Goal: Transaction & Acquisition: Download file/media

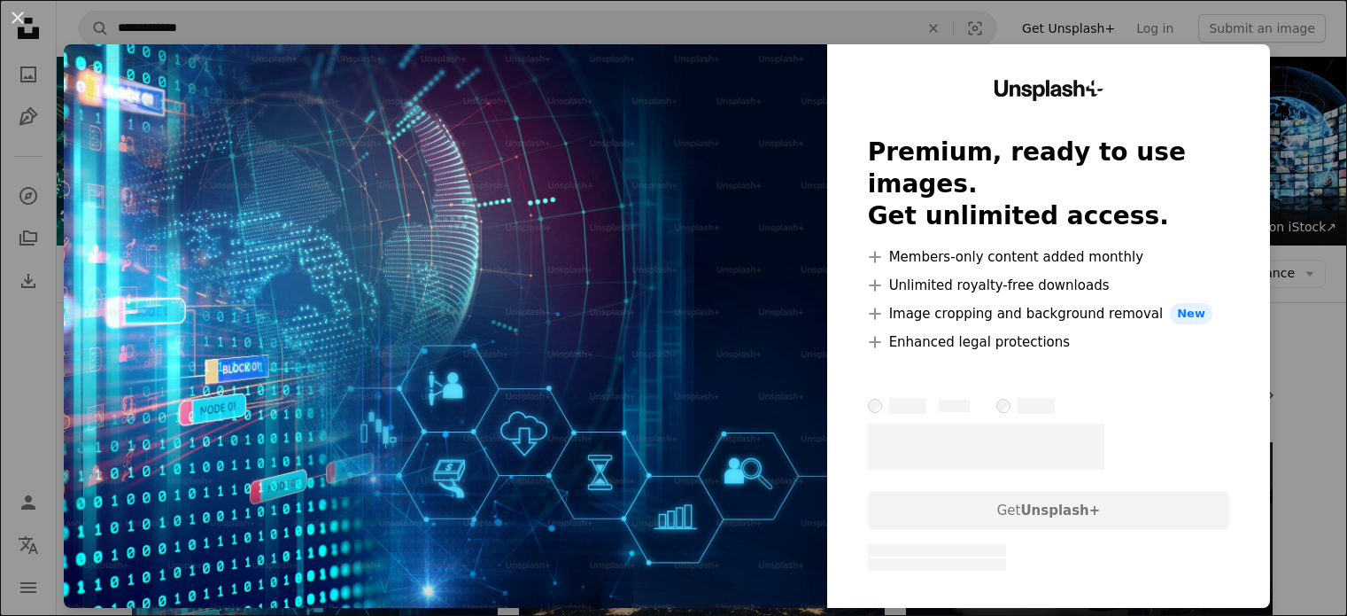
scroll to position [266, 0]
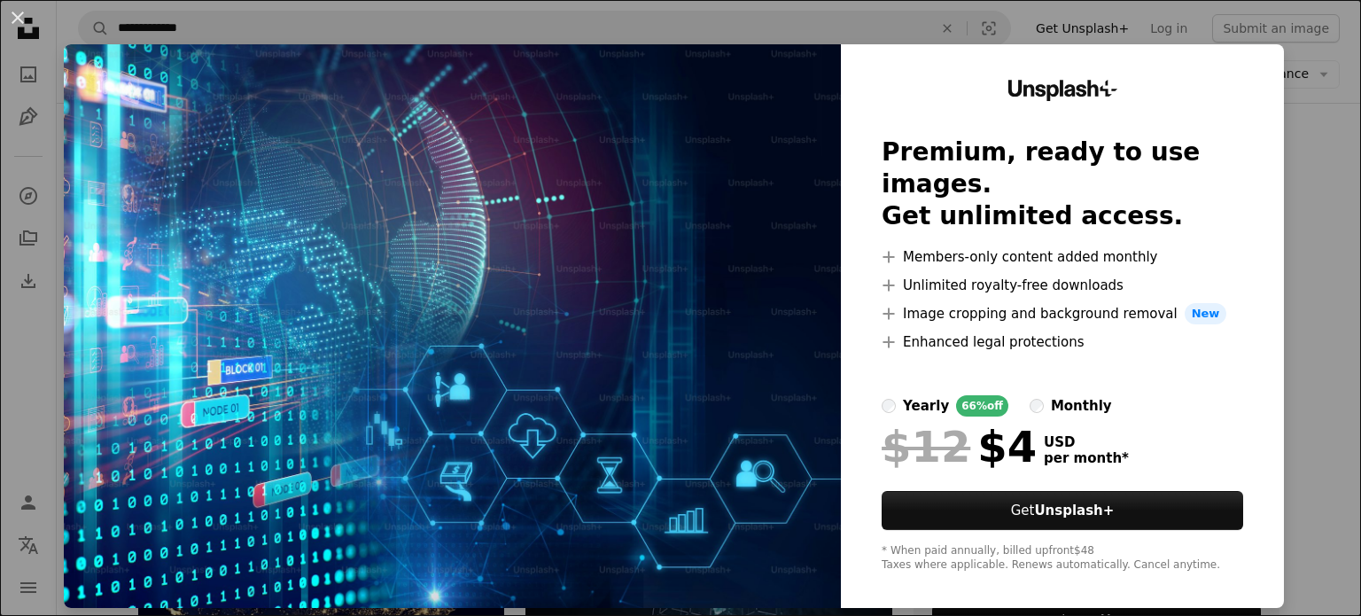
click at [1295, 144] on div "An X shape Unsplash+ Premium, ready to use images. Get unlimited access. A plus…" at bounding box center [680, 308] width 1361 height 616
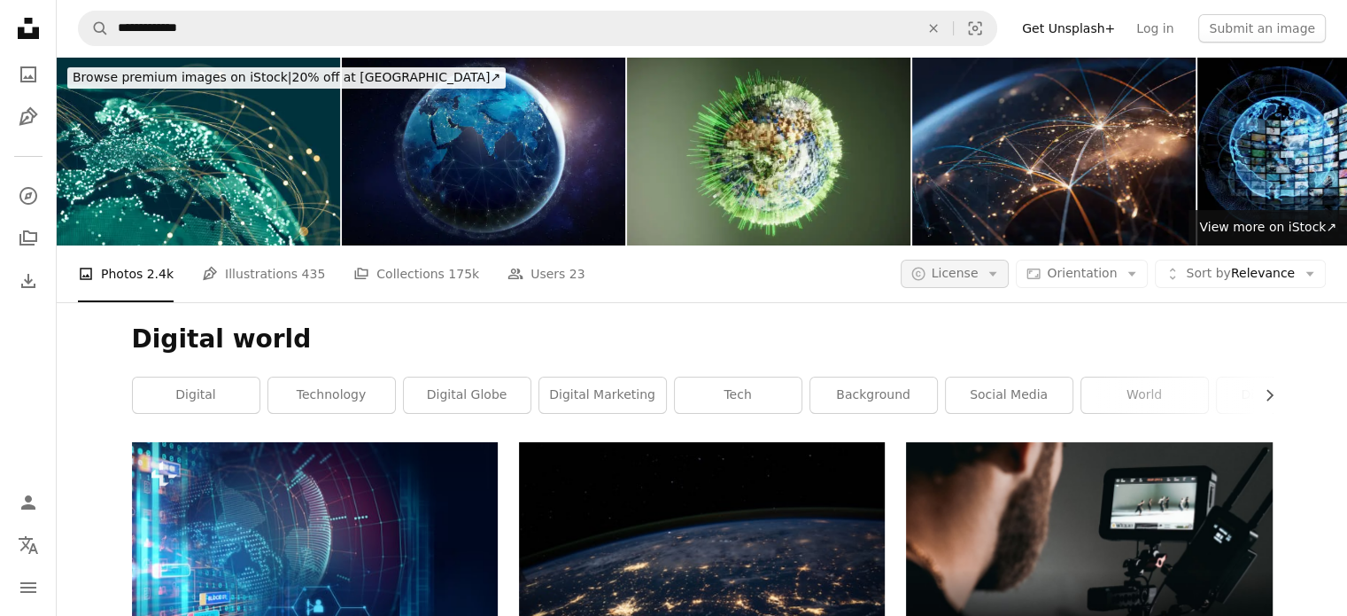
click at [1010, 276] on button "A copyright icon © License Arrow down" at bounding box center [955, 274] width 109 height 28
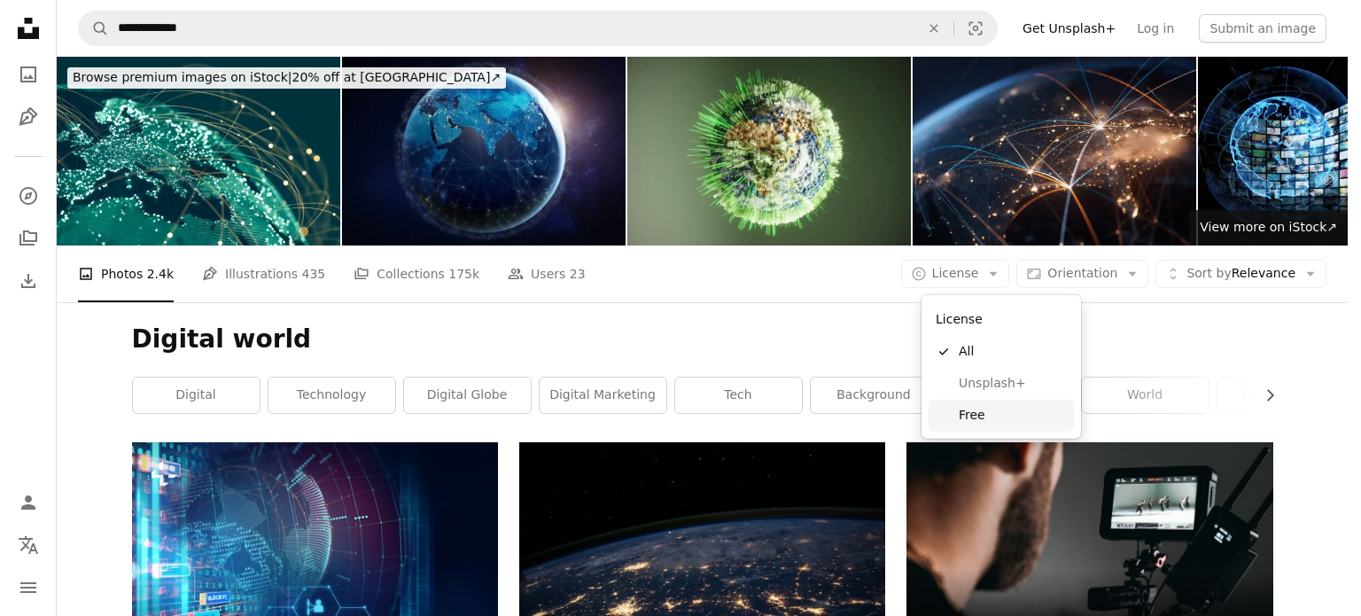
click at [989, 411] on span "Free" at bounding box center [1013, 416] width 108 height 18
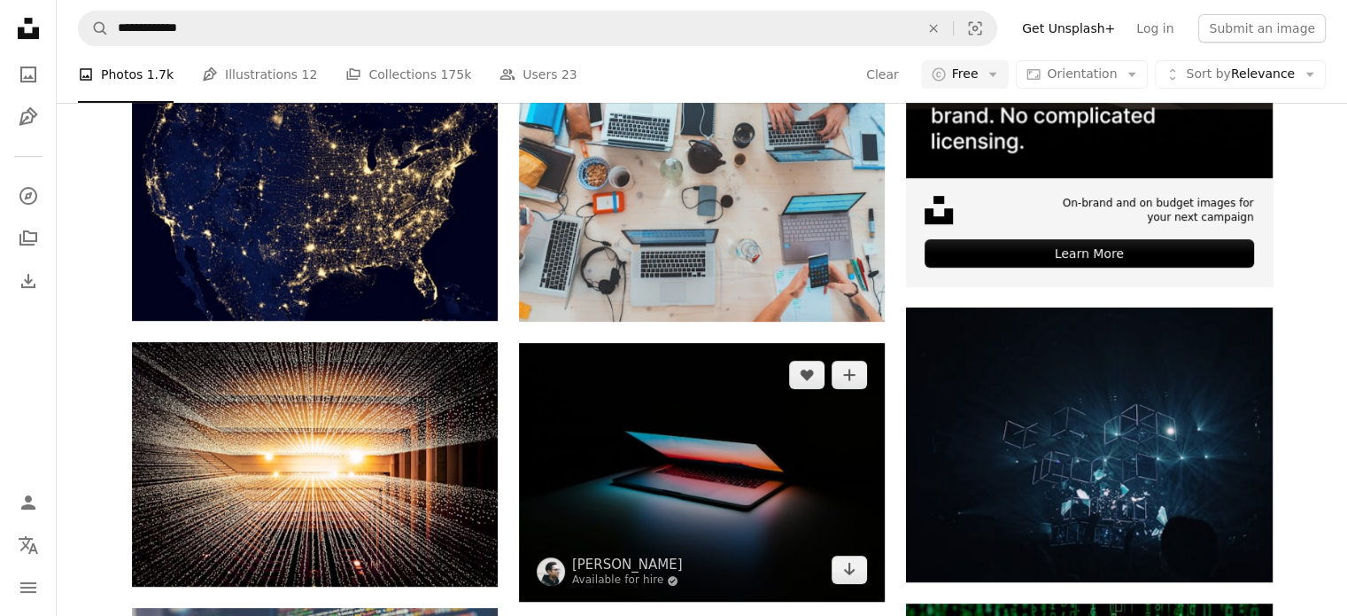
scroll to position [620, 0]
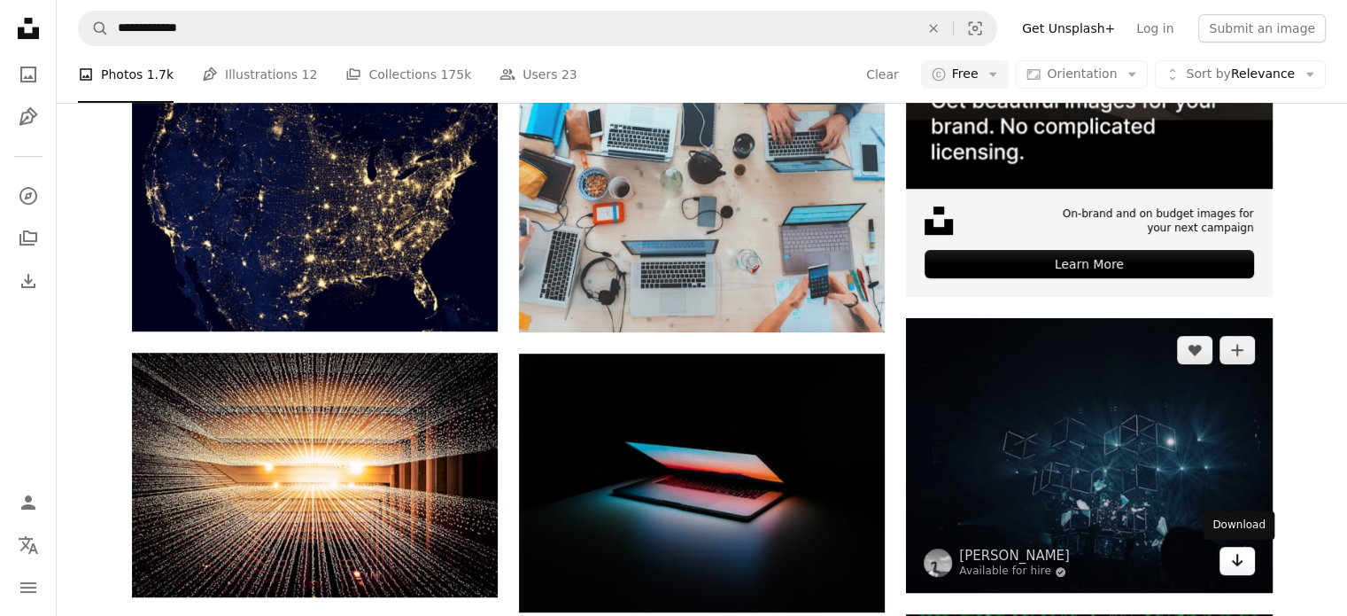
click at [1236, 565] on icon "Arrow pointing down" at bounding box center [1238, 559] width 14 height 21
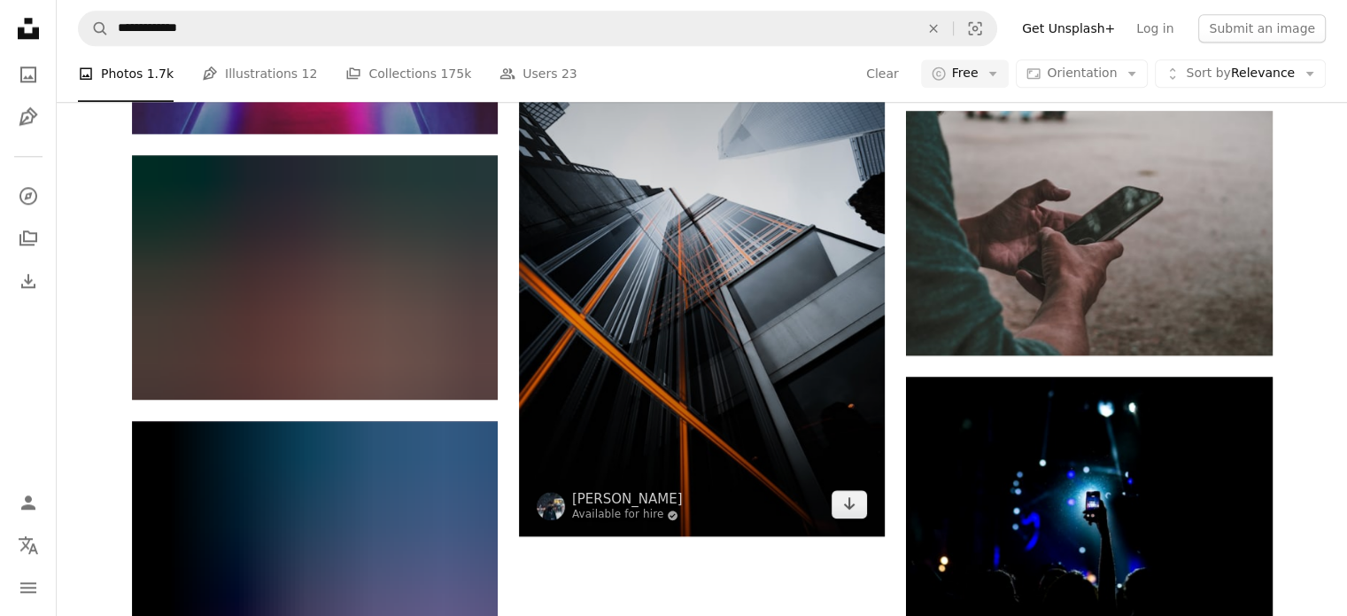
scroll to position [1917, 0]
